Goal: Task Accomplishment & Management: Complete application form

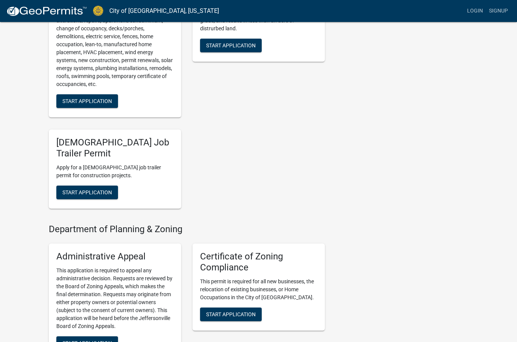
scroll to position [523, 0]
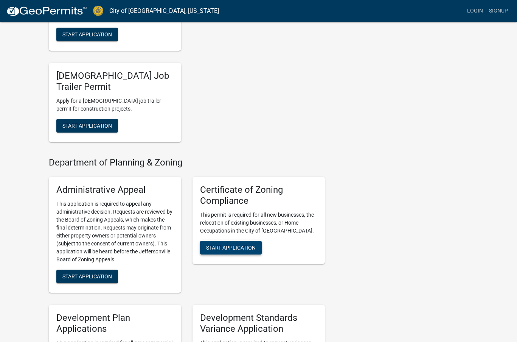
click at [253, 244] on span "Start Application" at bounding box center [231, 247] width 50 height 6
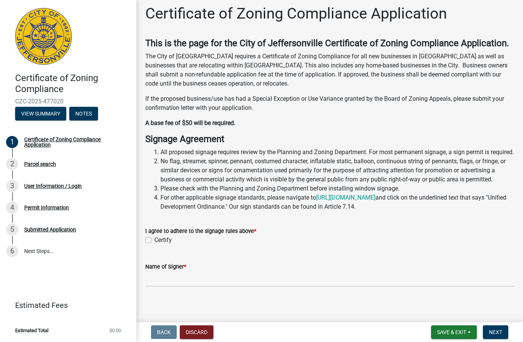
scroll to position [10, 0]
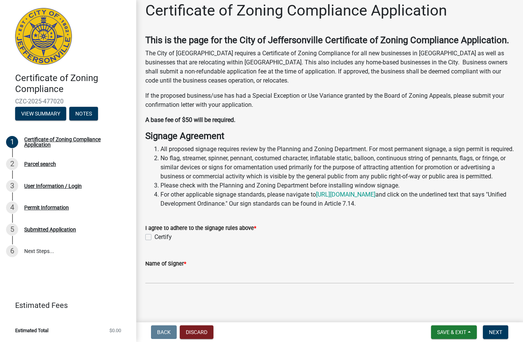
click at [154, 241] on label "Certify" at bounding box center [162, 236] width 17 height 9
click at [154, 237] on input "Certify" at bounding box center [156, 234] width 5 height 5
checkbox input "true"
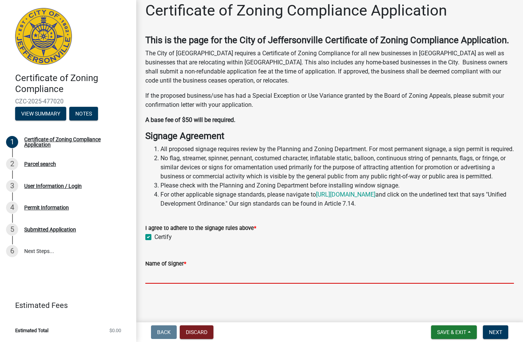
click at [190, 283] on input "Name of Signer *" at bounding box center [329, 276] width 369 height 16
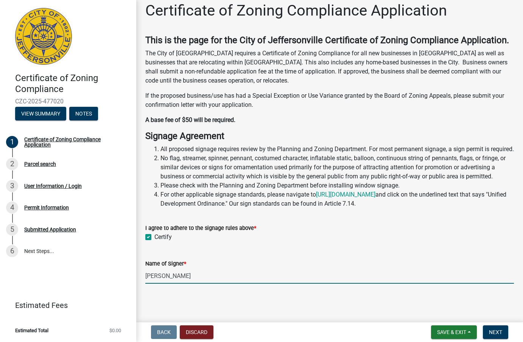
scroll to position [26, 0]
type input "[PERSON_NAME]"
click at [500, 331] on span "Next" at bounding box center [495, 332] width 13 height 6
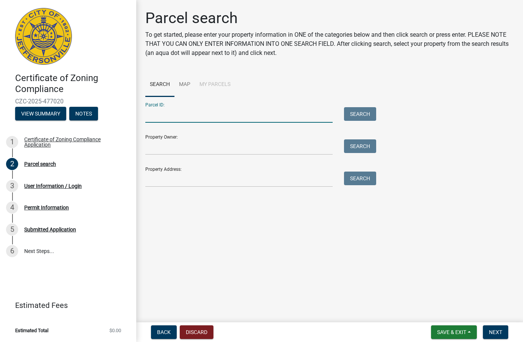
click at [170, 114] on input "Parcel ID:" at bounding box center [238, 115] width 187 height 16
click at [186, 84] on link "Map" at bounding box center [184, 85] width 20 height 24
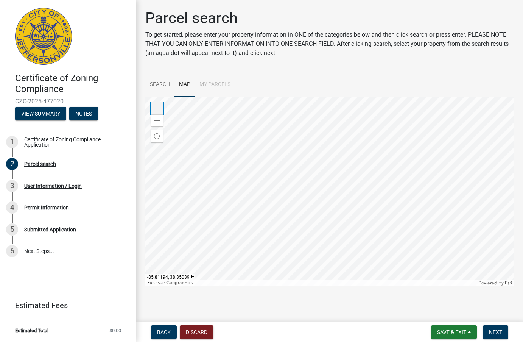
click at [159, 109] on span at bounding box center [157, 108] width 6 height 6
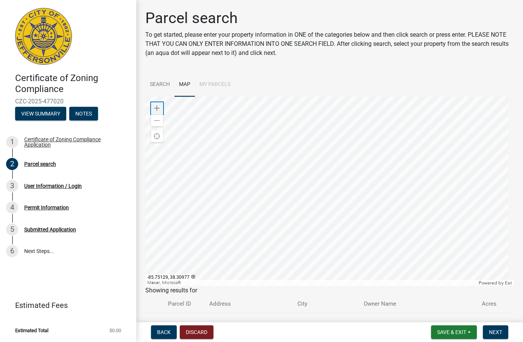
click at [160, 106] on div "Zoom in" at bounding box center [157, 108] width 12 height 12
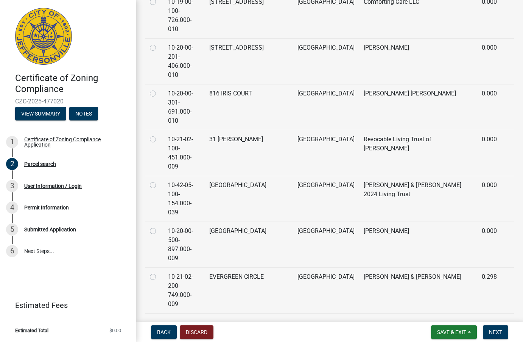
scroll to position [2388, 0]
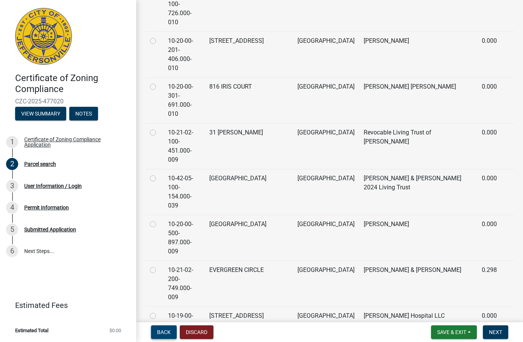
click at [171, 333] on button "Back" at bounding box center [164, 332] width 26 height 14
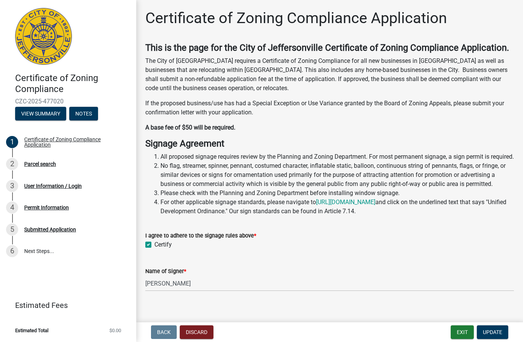
scroll to position [26, 0]
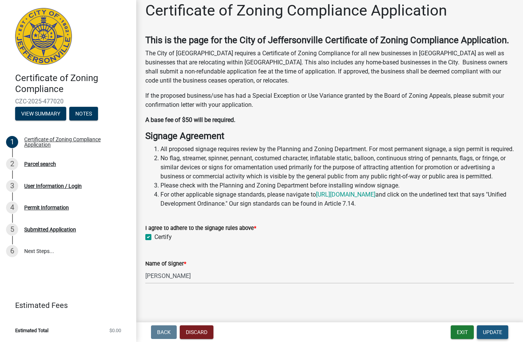
click at [490, 332] on span "Update" at bounding box center [492, 332] width 19 height 6
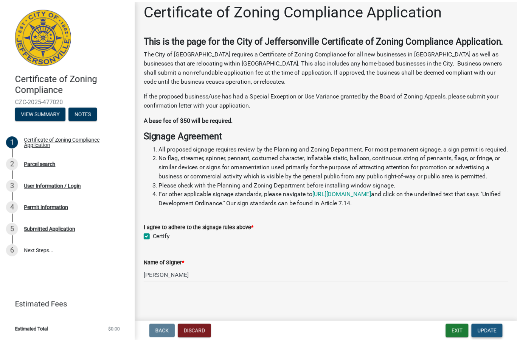
scroll to position [0, 0]
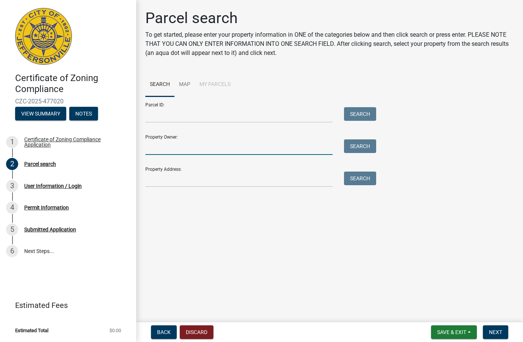
click at [179, 150] on input "Property Owner:" at bounding box center [238, 147] width 187 height 16
type input "Electric Motor Repair and Rewind"
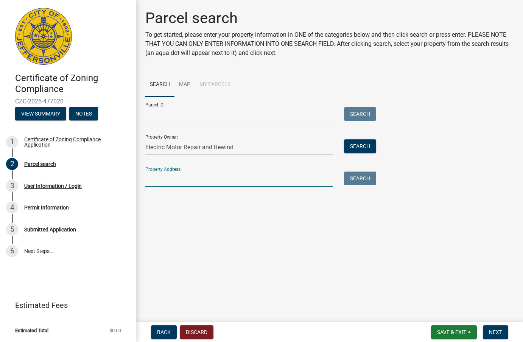
click at [227, 176] on input "Property Address:" at bounding box center [238, 179] width 187 height 16
click at [165, 113] on input "Parcel ID:" at bounding box center [238, 115] width 187 height 16
paste input "10-19-01-900-547.000-009"
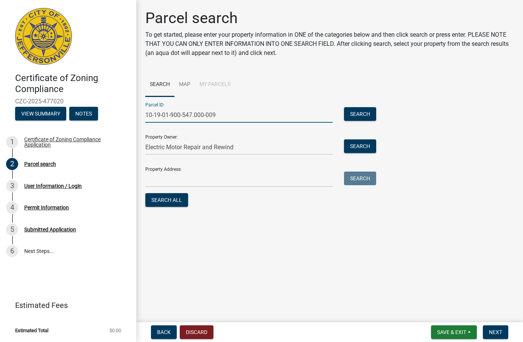
type input "10-19-01-900-547.000-009"
click at [173, 182] on input "Property Address:" at bounding box center [238, 179] width 187 height 16
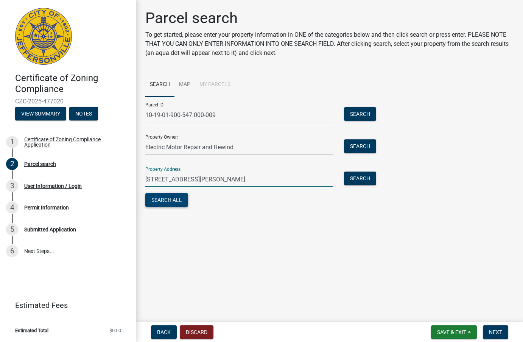
type input "[STREET_ADDRESS][PERSON_NAME]"
click at [175, 204] on button "Search All" at bounding box center [166, 200] width 43 height 14
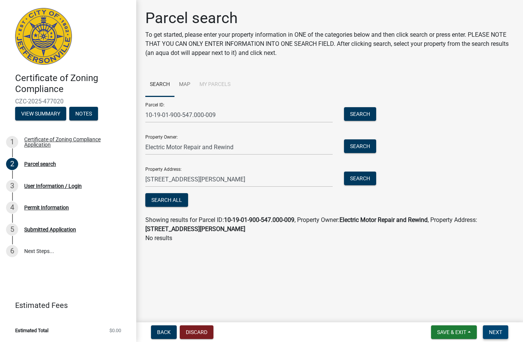
click at [496, 333] on span "Next" at bounding box center [495, 332] width 13 height 6
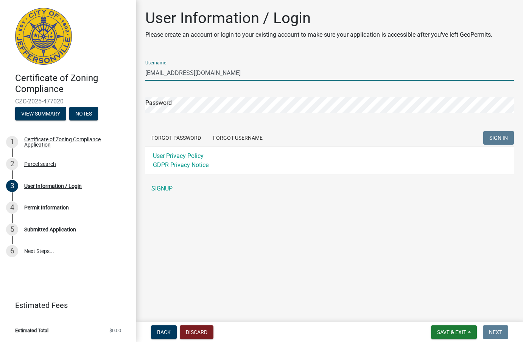
type input "[EMAIL_ADDRESS][DOMAIN_NAME]"
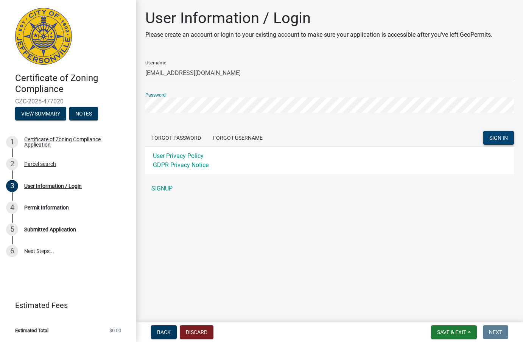
click at [494, 135] on span "SIGN IN" at bounding box center [498, 138] width 19 height 6
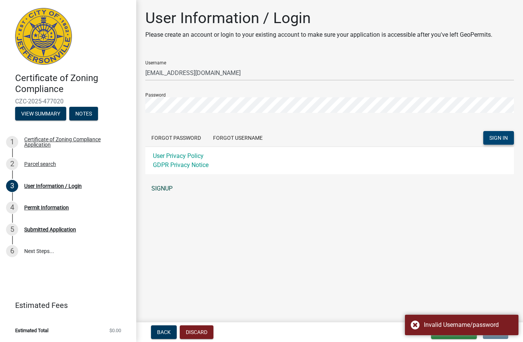
click at [171, 192] on link "SIGNUP" at bounding box center [329, 188] width 369 height 15
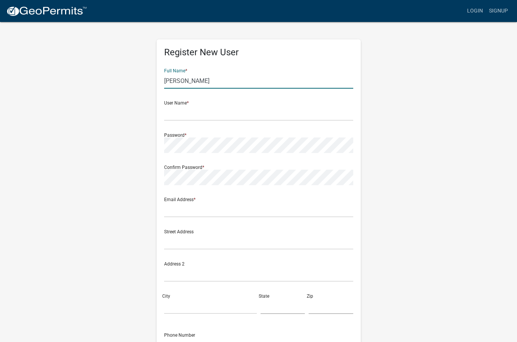
type input "[PERSON_NAME]"
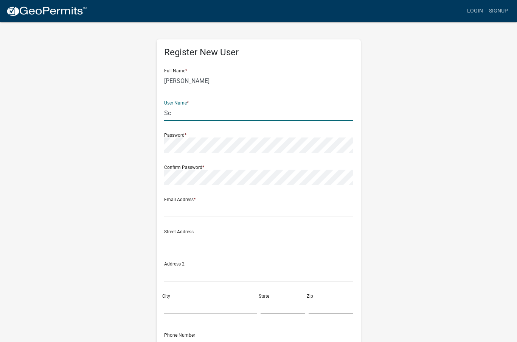
type input "S"
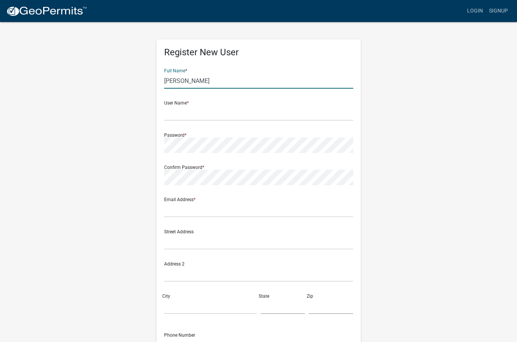
click at [224, 80] on input "[PERSON_NAME]" at bounding box center [258, 81] width 189 height 16
type input "[PERSON_NAME]"
click at [246, 112] on input "text" at bounding box center [258, 113] width 189 height 16
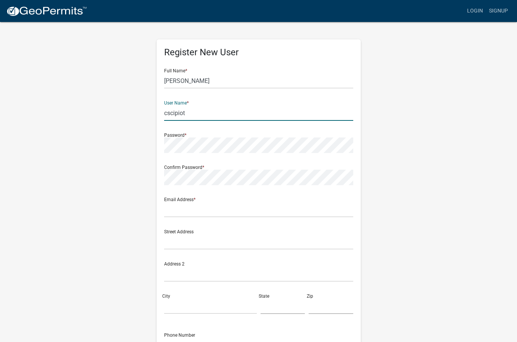
type input "cscipiot"
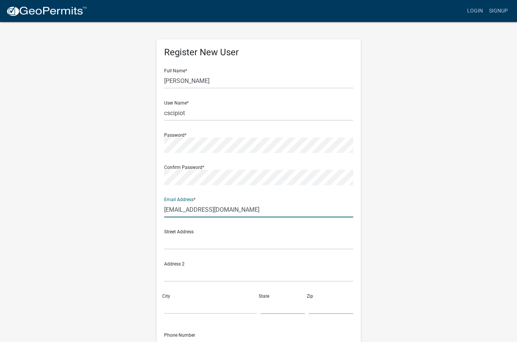
type input "[EMAIL_ADDRESS][DOMAIN_NAME]"
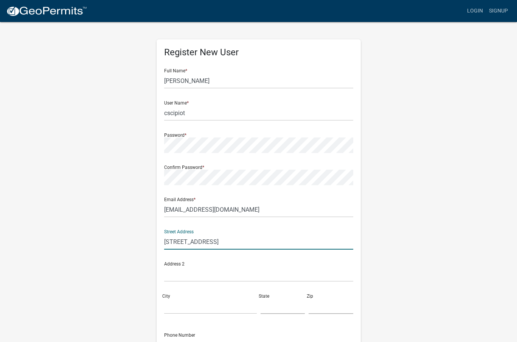
type input "[STREET_ADDRESS]"
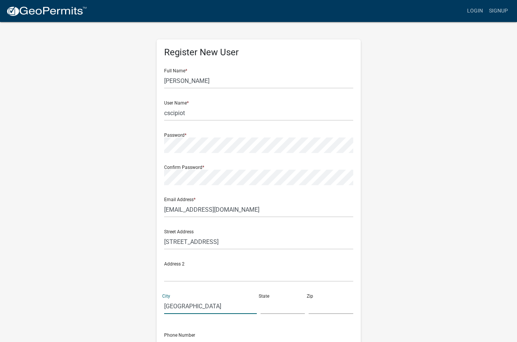
type input "[GEOGRAPHIC_DATA]"
type input "KY"
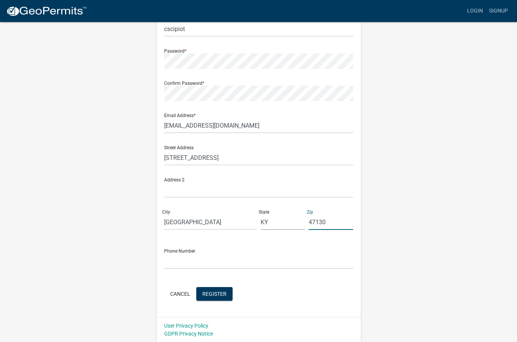
type input "47130"
type input "7572885848"
click at [219, 293] on span "Register" at bounding box center [214, 293] width 24 height 6
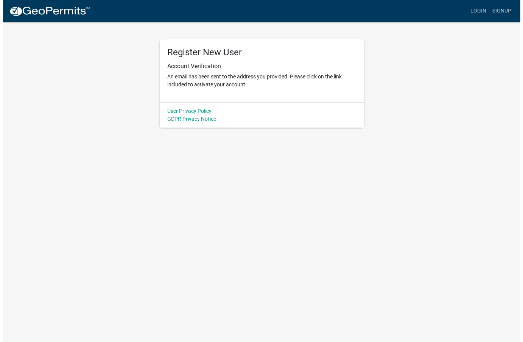
scroll to position [0, 0]
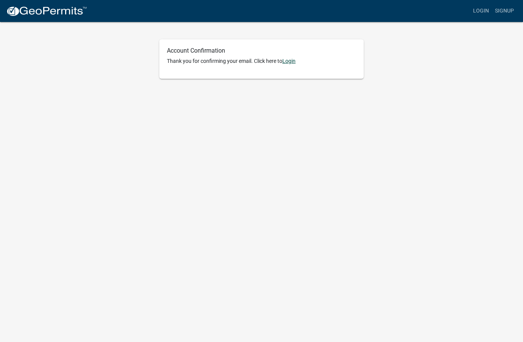
click at [288, 60] on link "Login" at bounding box center [288, 61] width 13 height 6
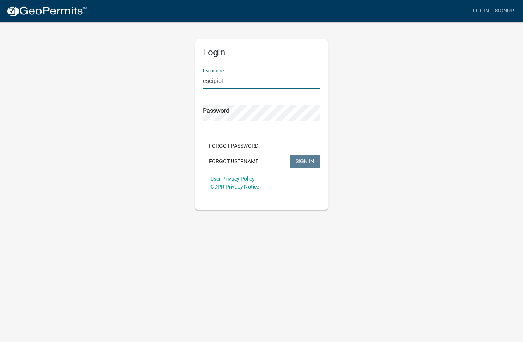
type input "cscipiot"
click at [308, 159] on span "SIGN IN" at bounding box center [305, 161] width 19 height 6
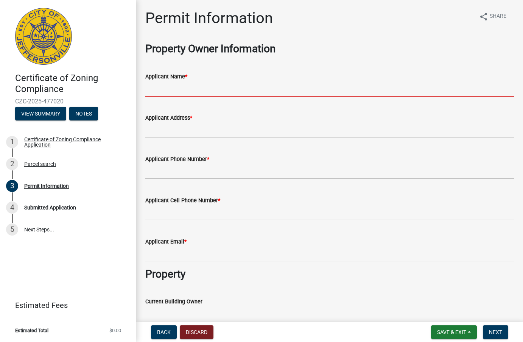
click at [171, 87] on input "Applicant Name *" at bounding box center [329, 89] width 369 height 16
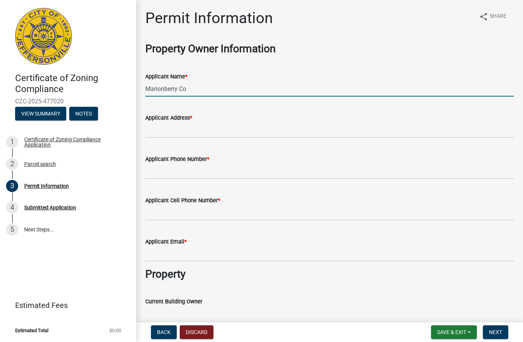
type input "Marionberry Co"
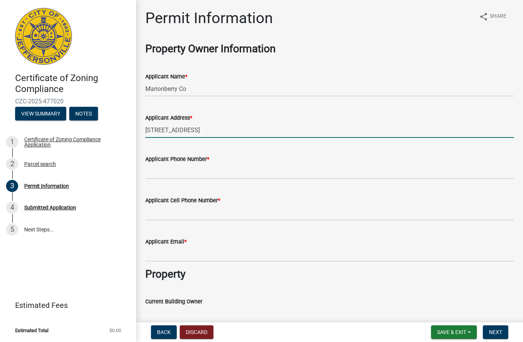
type input "2911 Velden Dr, Louisville KY 40220"
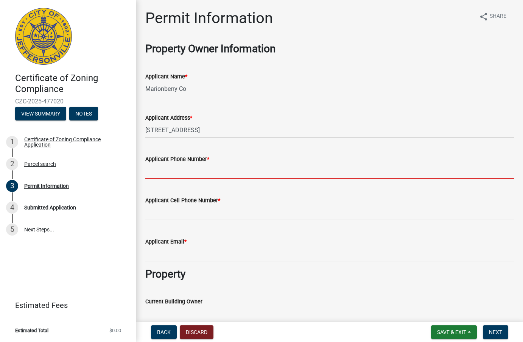
click at [212, 167] on input "Applicant Phone Number *" at bounding box center [329, 171] width 369 height 16
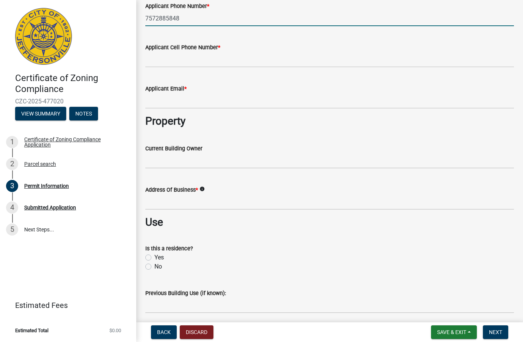
scroll to position [139, 0]
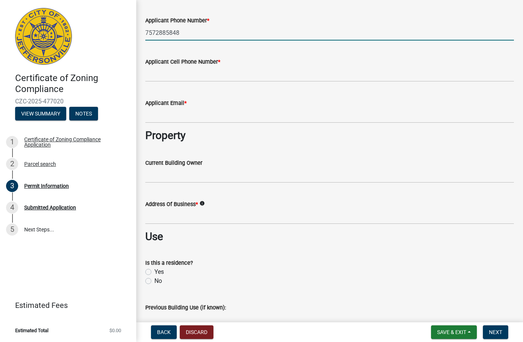
type input "7572885848"
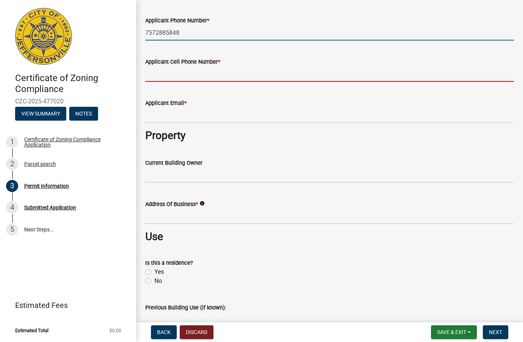
click at [178, 79] on input "Applicant Cell Phone Number *" at bounding box center [329, 74] width 369 height 16
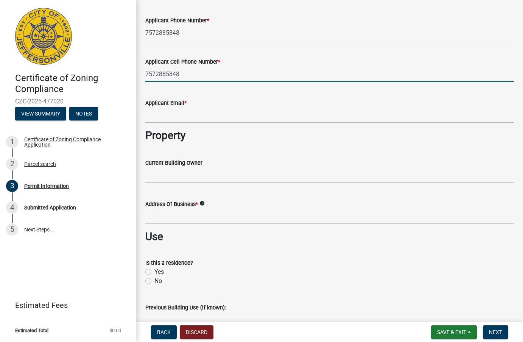
type input "7572885848"
click at [204, 117] on input "Applicant Email *" at bounding box center [329, 115] width 369 height 16
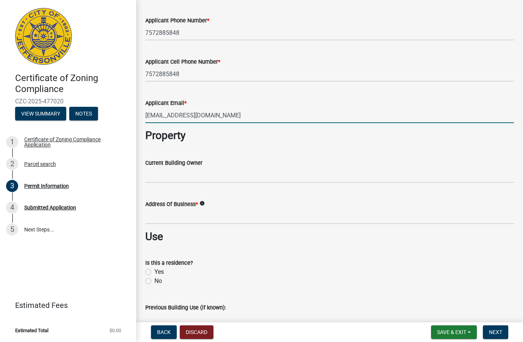
type input "[EMAIL_ADDRESS][DOMAIN_NAME]"
click at [205, 173] on input "Current Building Owner" at bounding box center [329, 175] width 369 height 16
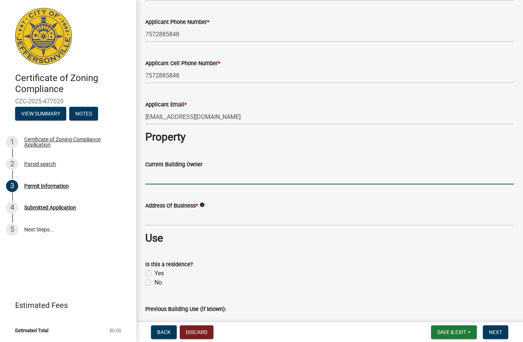
scroll to position [135, 0]
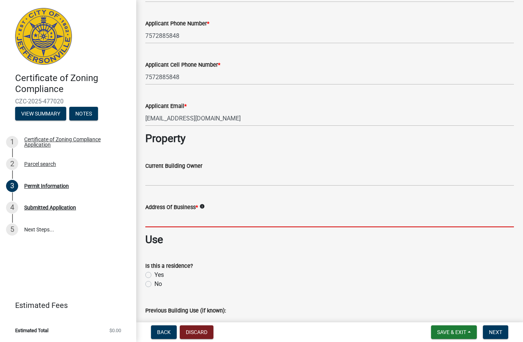
click at [190, 215] on input "Address Of Business *" at bounding box center [329, 220] width 369 height 16
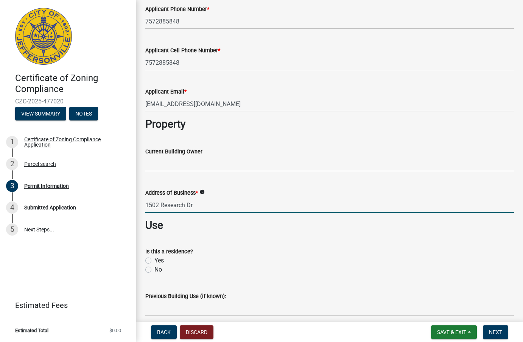
scroll to position [192, 0]
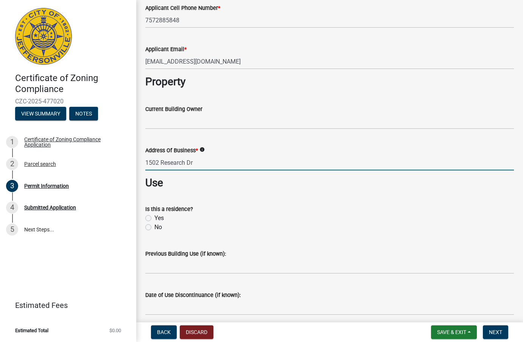
type input "1502 Research Dr"
click at [154, 229] on label "No" at bounding box center [158, 227] width 8 height 9
click at [154, 227] on input "No" at bounding box center [156, 225] width 5 height 5
radio input "true"
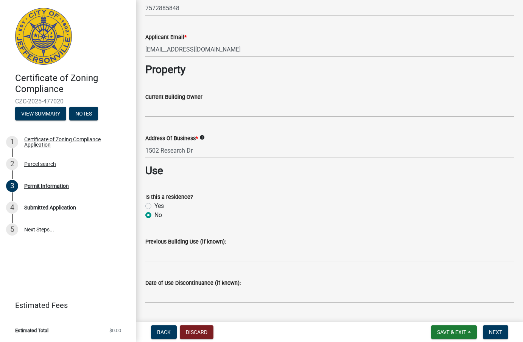
scroll to position [206, 0]
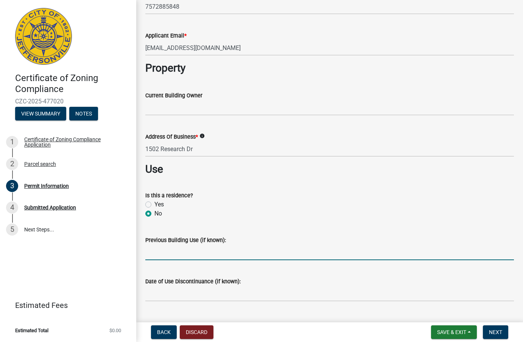
click at [181, 246] on input "Previous Building Use (if known):" at bounding box center [329, 252] width 369 height 16
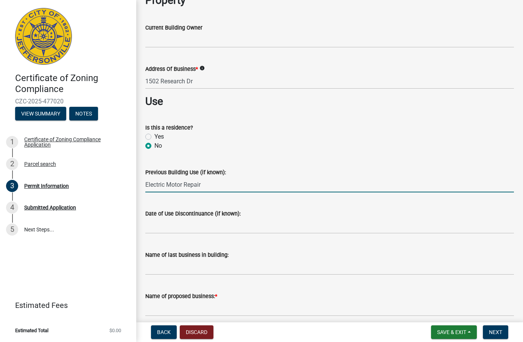
scroll to position [286, 0]
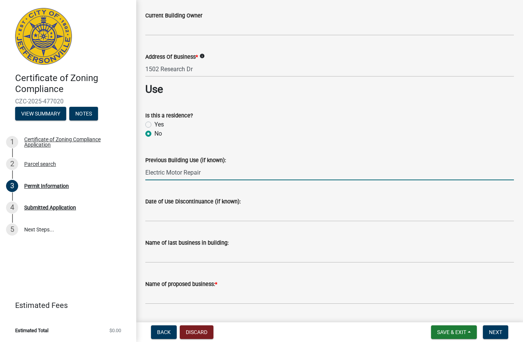
type input "Electric Motor Repair"
click at [194, 255] on input "Name of last business in building:" at bounding box center [329, 255] width 369 height 16
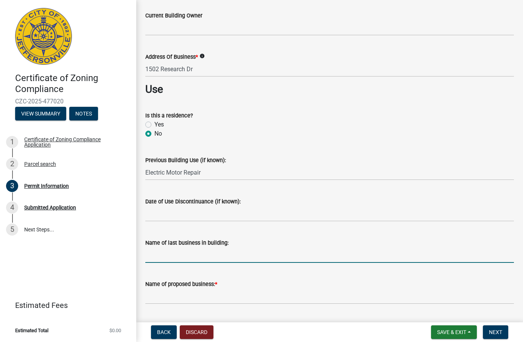
scroll to position [348, 0]
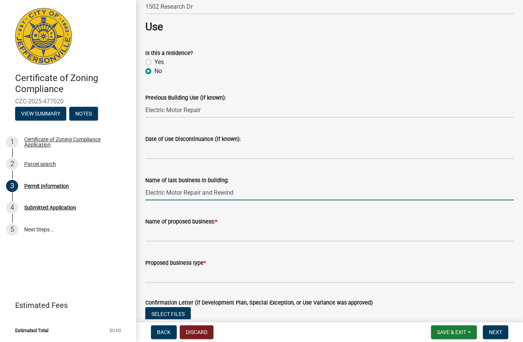
type input "Electric Motor Repair and Rewind"
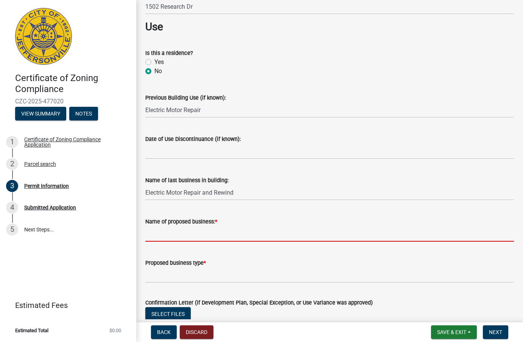
click at [196, 235] on input "Name of proposed business: *" at bounding box center [329, 234] width 369 height 16
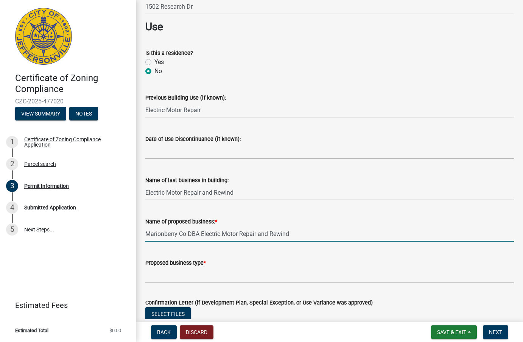
type input "Marionberry Co DBA Electric Motor Repair and Rewind"
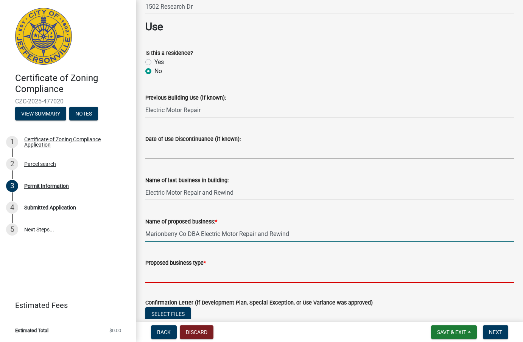
click at [198, 269] on input "Proposed business type *" at bounding box center [329, 275] width 369 height 16
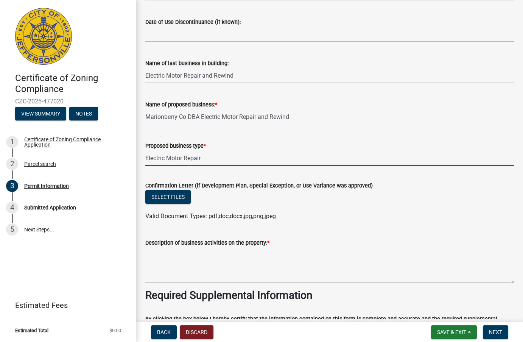
scroll to position [488, 0]
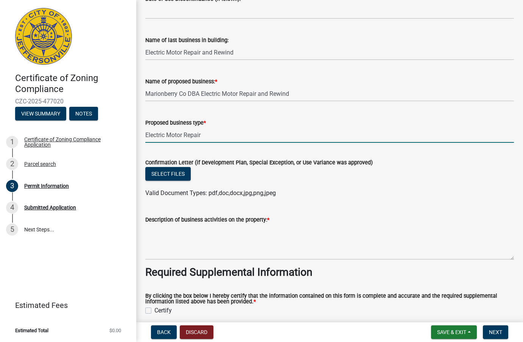
type input "Electric Motor Repair"
click at [260, 237] on textarea "Description of business activities on the property: *" at bounding box center [329, 242] width 369 height 36
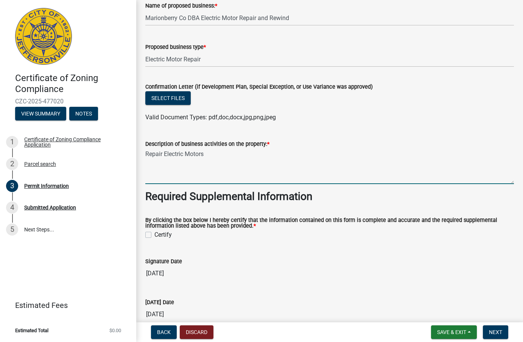
scroll to position [611, 0]
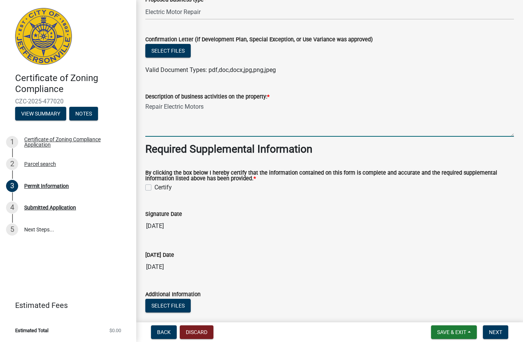
type textarea "Repair Electric Motors"
click at [154, 187] on label "Certify" at bounding box center [162, 187] width 17 height 9
click at [154, 187] on input "Certify" at bounding box center [156, 185] width 5 height 5
checkbox input "true"
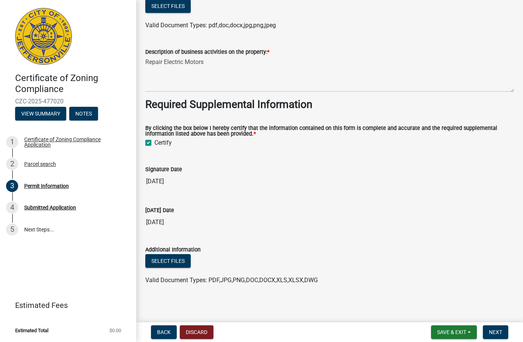
scroll to position [657, 0]
click at [498, 332] on span "Next" at bounding box center [495, 332] width 13 height 6
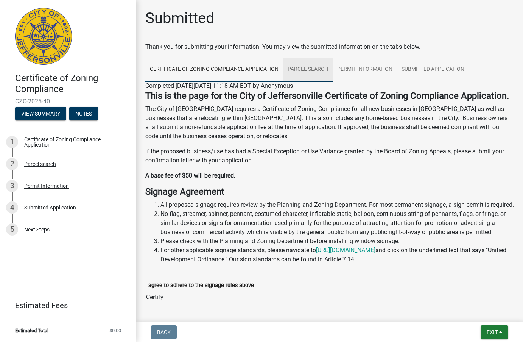
click at [305, 70] on link "Parcel search" at bounding box center [308, 70] width 50 height 24
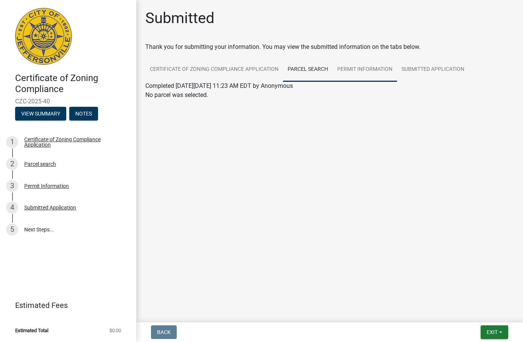
click at [375, 73] on link "Permit Information" at bounding box center [365, 70] width 64 height 24
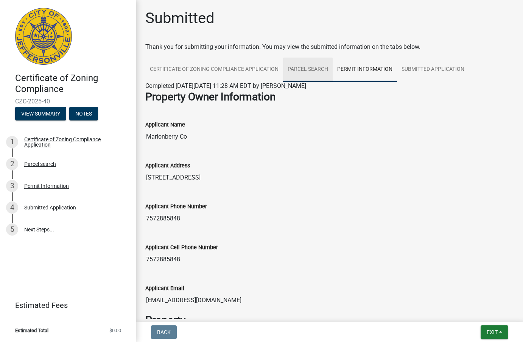
click at [309, 73] on link "Parcel search" at bounding box center [308, 70] width 50 height 24
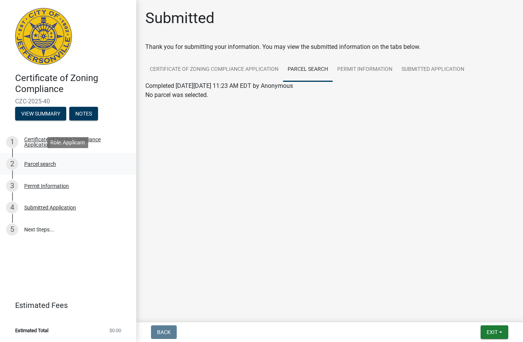
click at [29, 162] on div "Parcel search" at bounding box center [40, 163] width 32 height 5
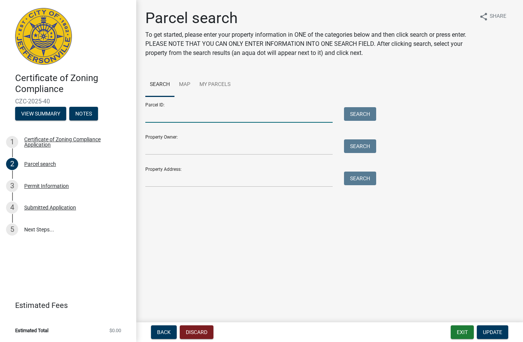
click at [204, 117] on input "Parcel ID:" at bounding box center [238, 115] width 187 height 16
paste input "10-19-01-900-547.000-009"
type input "10-19-01-900-547.000-009"
click at [371, 112] on button "Search" at bounding box center [360, 114] width 32 height 14
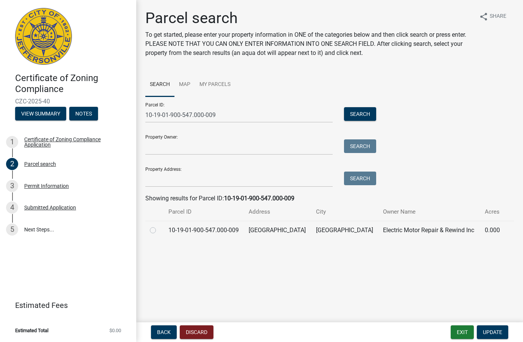
click at [146, 223] on td at bounding box center [154, 230] width 19 height 19
click at [159, 226] on label at bounding box center [159, 226] width 0 height 0
click at [159, 229] on input "radio" at bounding box center [161, 228] width 5 height 5
radio input "true"
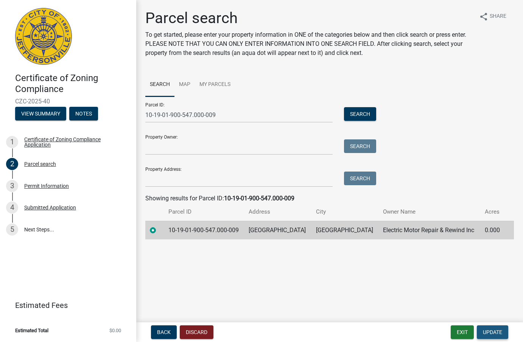
click at [491, 334] on span "Update" at bounding box center [492, 332] width 19 height 6
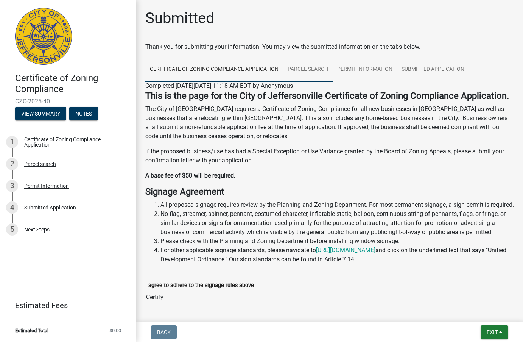
click at [320, 72] on link "Parcel search" at bounding box center [308, 70] width 50 height 24
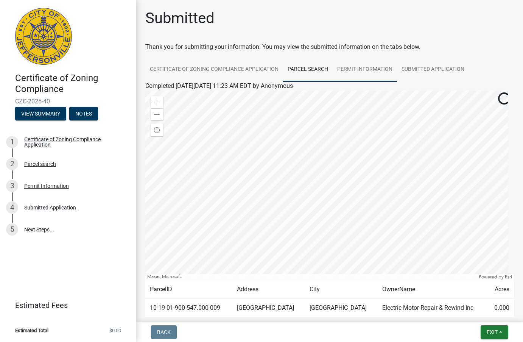
click at [360, 68] on link "Permit Information" at bounding box center [365, 70] width 64 height 24
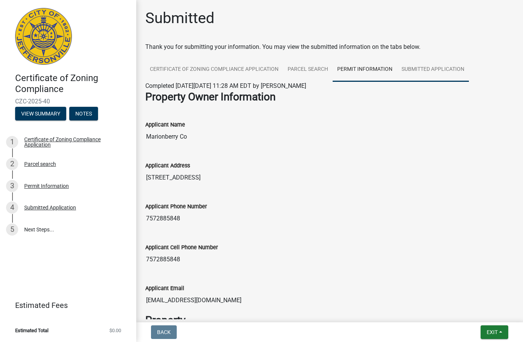
click at [428, 68] on link "Submitted Application" at bounding box center [433, 70] width 72 height 24
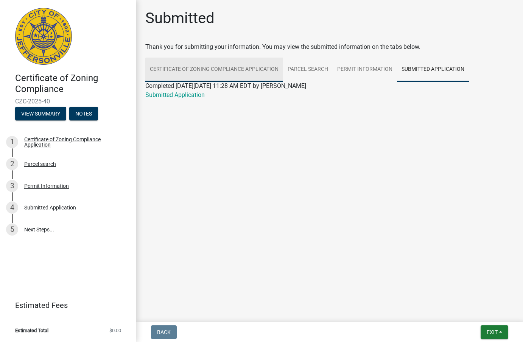
click at [192, 69] on link "Certificate of Zoning Compliance Application" at bounding box center [214, 70] width 138 height 24
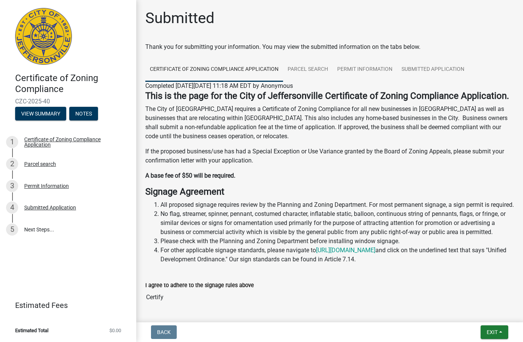
scroll to position [90, 0]
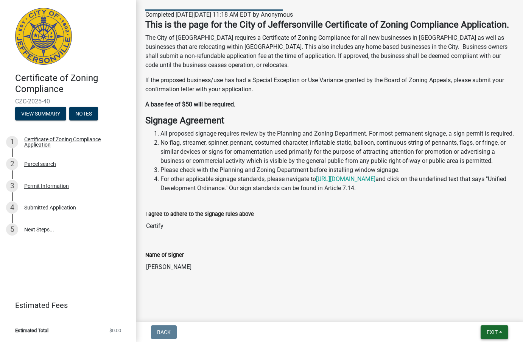
click at [484, 335] on button "Exit" at bounding box center [495, 332] width 28 height 14
click at [470, 298] on button "Save" at bounding box center [478, 294] width 61 height 18
click at [490, 332] on span "Exit" at bounding box center [492, 332] width 11 height 6
click at [477, 313] on button "Save & Exit" at bounding box center [478, 312] width 61 height 18
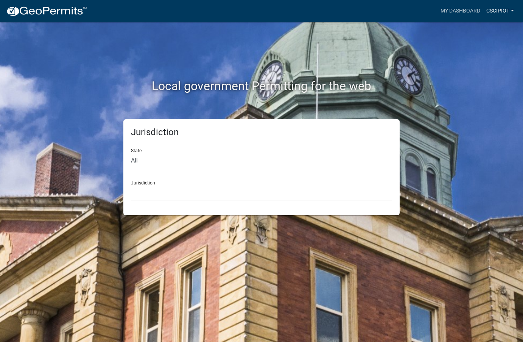
click at [501, 8] on link "cscipiot" at bounding box center [500, 11] width 34 height 14
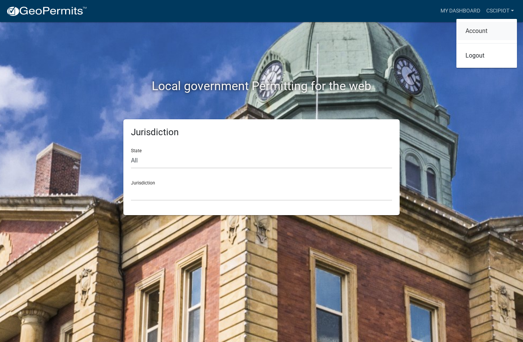
click at [497, 29] on link "Account" at bounding box center [486, 31] width 61 height 18
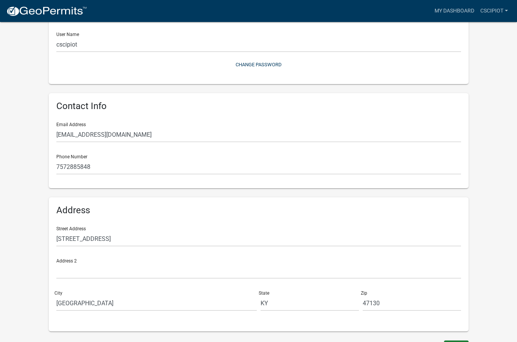
scroll to position [98, 0]
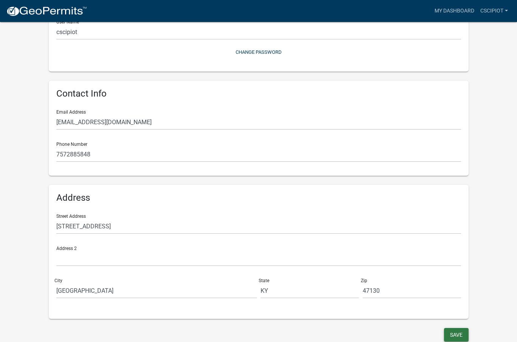
click at [463, 335] on button "Save" at bounding box center [456, 335] width 25 height 14
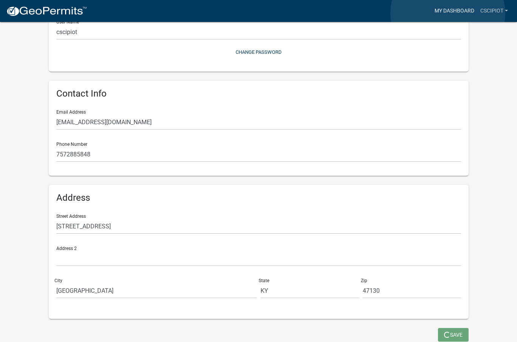
click at [448, 13] on link "My Dashboard" at bounding box center [455, 11] width 46 height 14
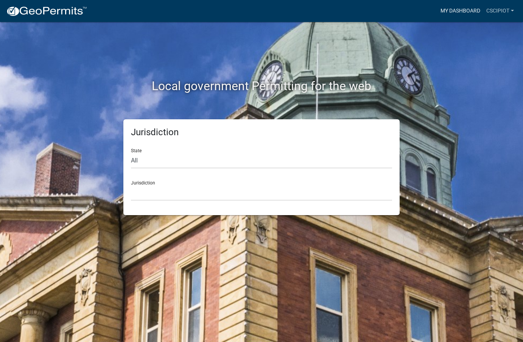
click at [446, 12] on link "My Dashboard" at bounding box center [460, 11] width 46 height 14
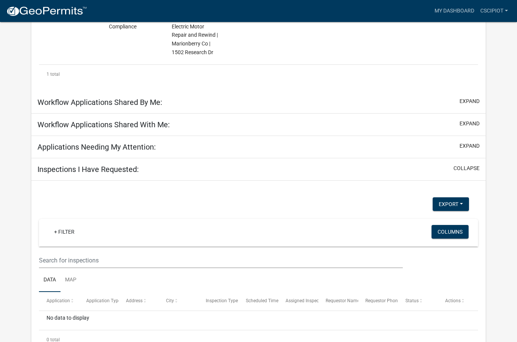
scroll to position [125, 0]
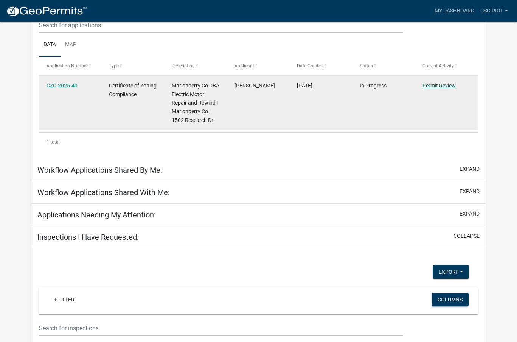
click at [436, 87] on link "Permit Review" at bounding box center [439, 85] width 33 height 6
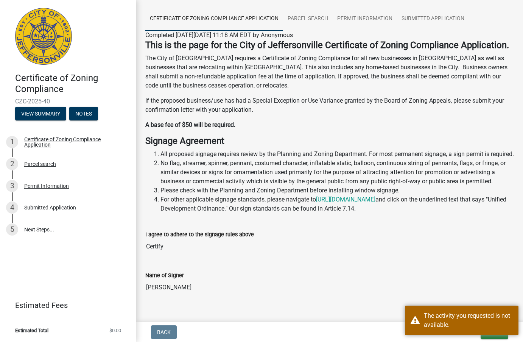
scroll to position [90, 0]
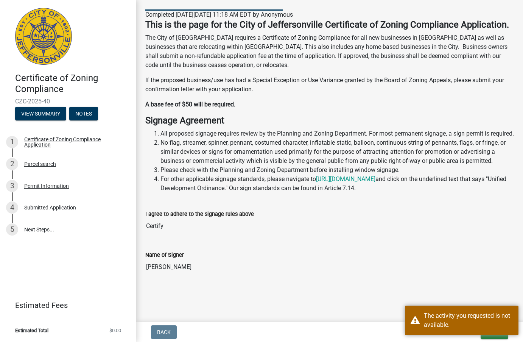
click at [179, 101] on strong "A base fee of $50 will be required." at bounding box center [190, 104] width 90 height 7
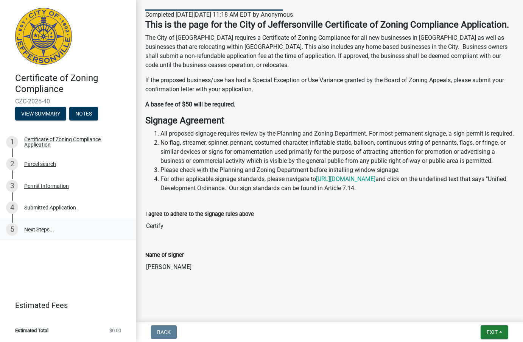
click at [40, 229] on link "5 Next Steps..." at bounding box center [68, 229] width 136 height 22
click at [45, 308] on link "Estimated Fees" at bounding box center [65, 304] width 118 height 15
click at [57, 116] on button "View Summary" at bounding box center [40, 114] width 51 height 14
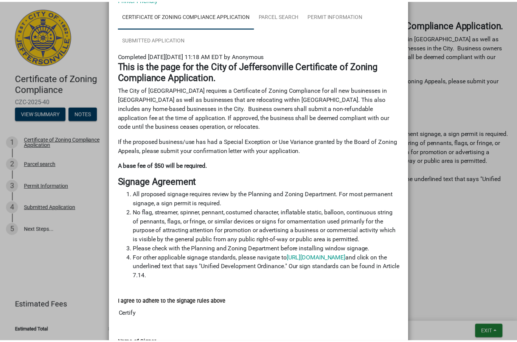
scroll to position [129, 0]
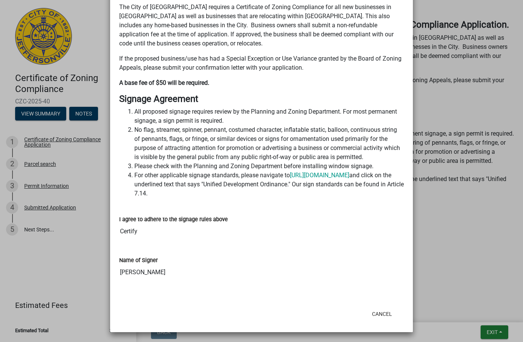
click at [474, 104] on ngb-modal-window "Summary × Printer Friendly Certificate of Zoning Compliance Application Parcel …" at bounding box center [261, 171] width 523 height 342
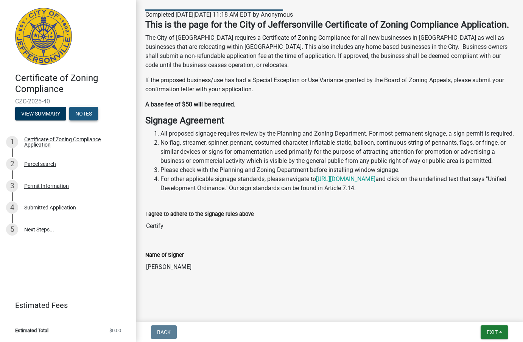
click at [80, 116] on button "Notes" at bounding box center [83, 114] width 29 height 14
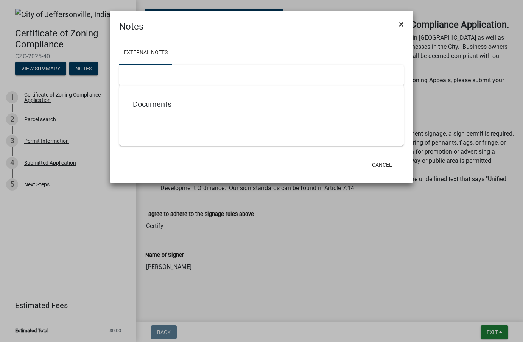
click at [402, 25] on span "×" at bounding box center [401, 24] width 5 height 11
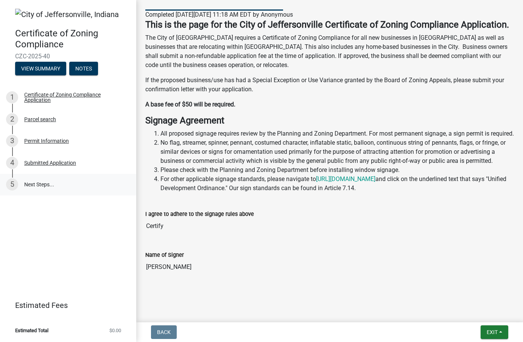
click at [30, 181] on link "5 Next Steps..." at bounding box center [68, 185] width 136 height 22
click at [491, 335] on span "Exit" at bounding box center [492, 332] width 11 height 6
click at [485, 310] on button "Save & Exit" at bounding box center [478, 312] width 61 height 18
